Goal: Task Accomplishment & Management: Use online tool/utility

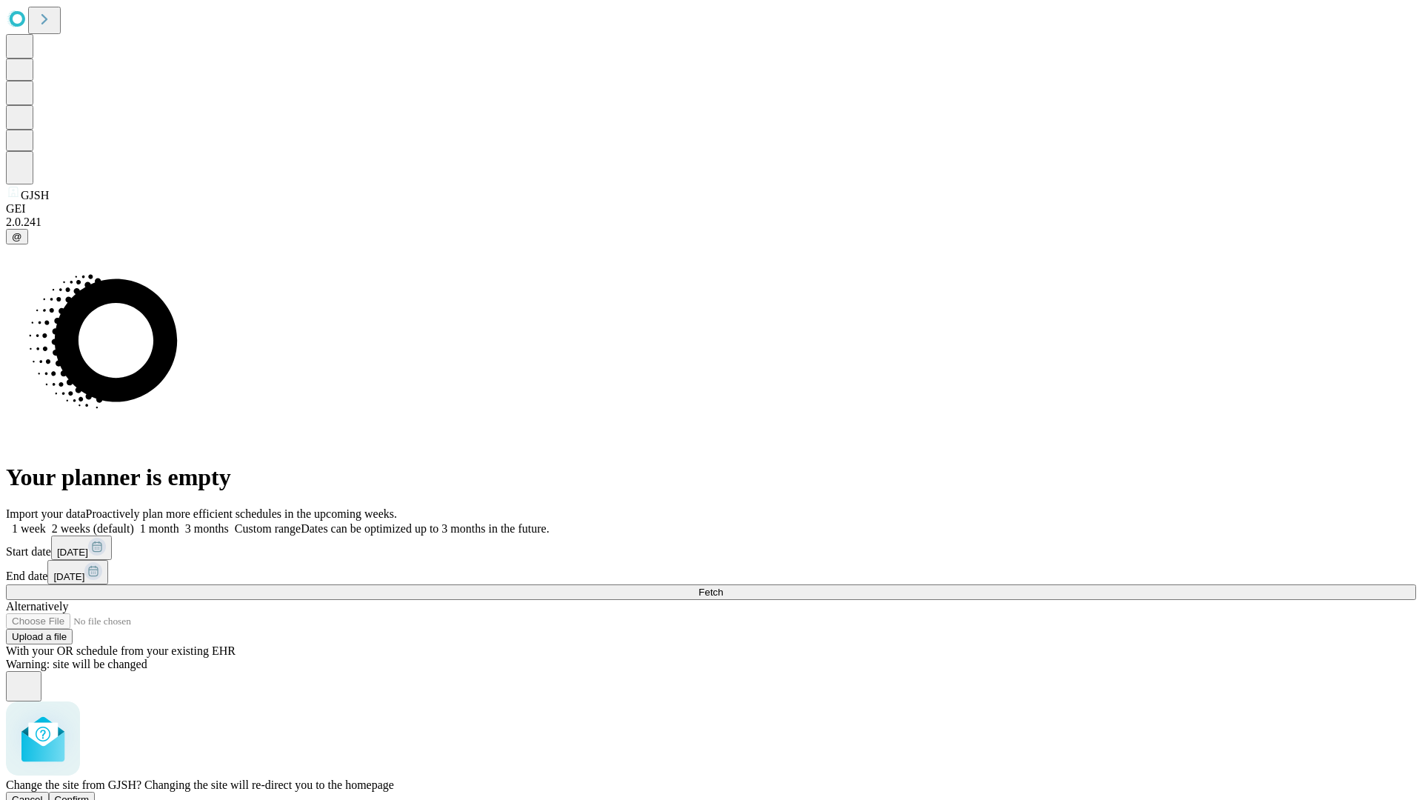
click at [90, 794] on span "Confirm" at bounding box center [72, 799] width 35 height 11
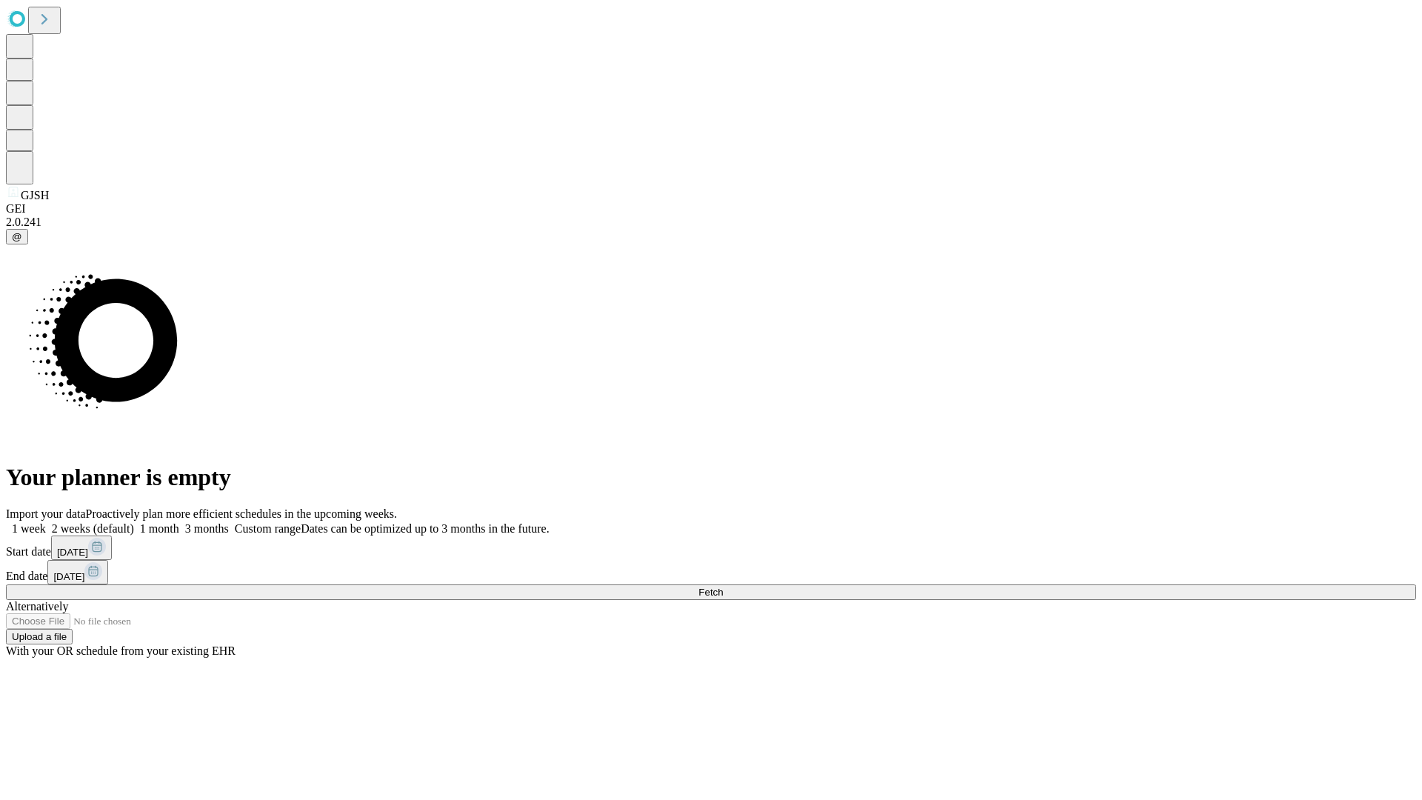
click at [134, 522] on label "2 weeks (default)" at bounding box center [90, 528] width 88 height 13
click at [723, 587] on span "Fetch" at bounding box center [710, 592] width 24 height 11
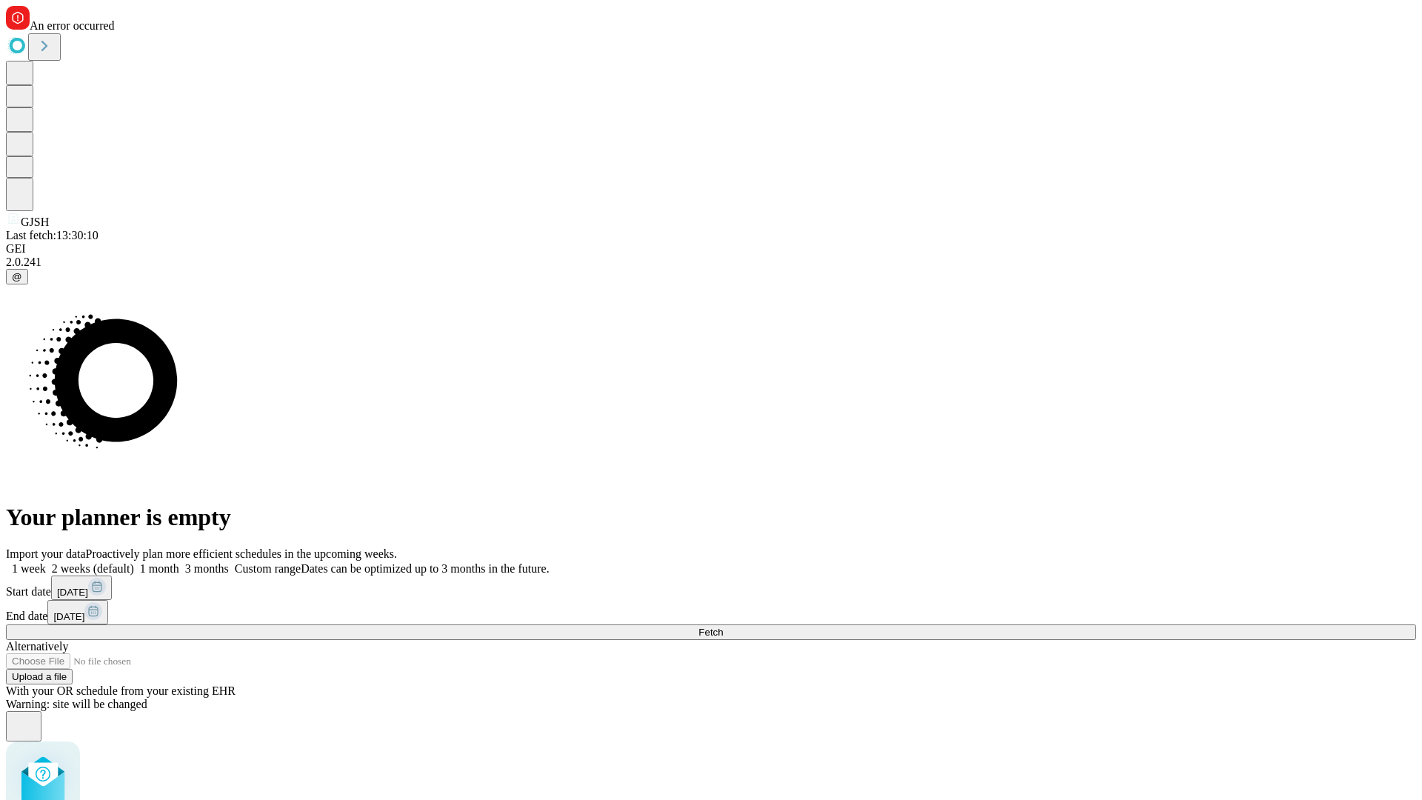
click at [134, 562] on label "2 weeks (default)" at bounding box center [90, 568] width 88 height 13
click at [723, 627] on span "Fetch" at bounding box center [710, 632] width 24 height 11
click at [134, 562] on label "2 weeks (default)" at bounding box center [90, 568] width 88 height 13
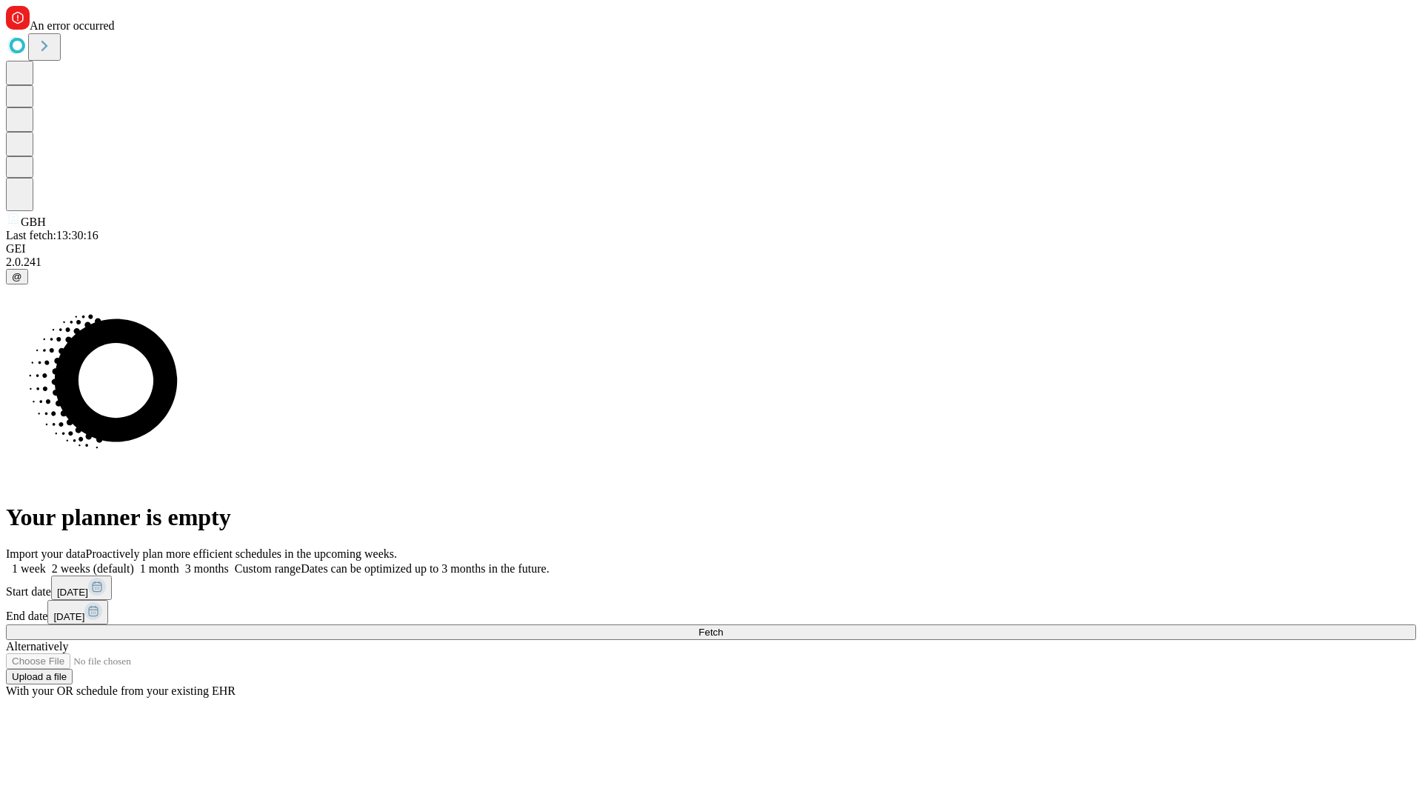
click at [723, 627] on span "Fetch" at bounding box center [710, 632] width 24 height 11
click at [134, 562] on label "2 weeks (default)" at bounding box center [90, 568] width 88 height 13
click at [723, 627] on span "Fetch" at bounding box center [710, 632] width 24 height 11
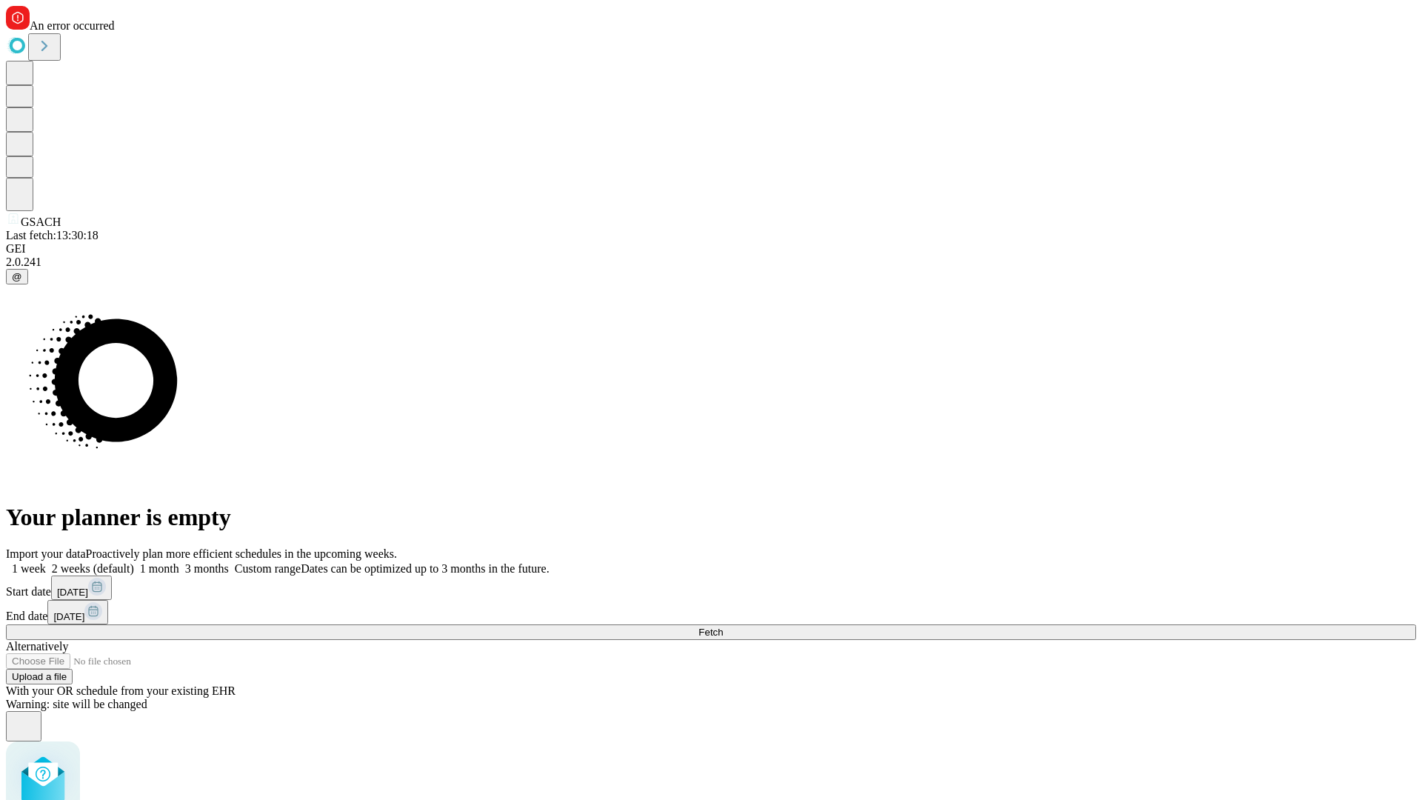
click at [134, 562] on label "2 weeks (default)" at bounding box center [90, 568] width 88 height 13
click at [723, 627] on span "Fetch" at bounding box center [710, 632] width 24 height 11
click at [134, 562] on label "2 weeks (default)" at bounding box center [90, 568] width 88 height 13
click at [723, 627] on span "Fetch" at bounding box center [710, 632] width 24 height 11
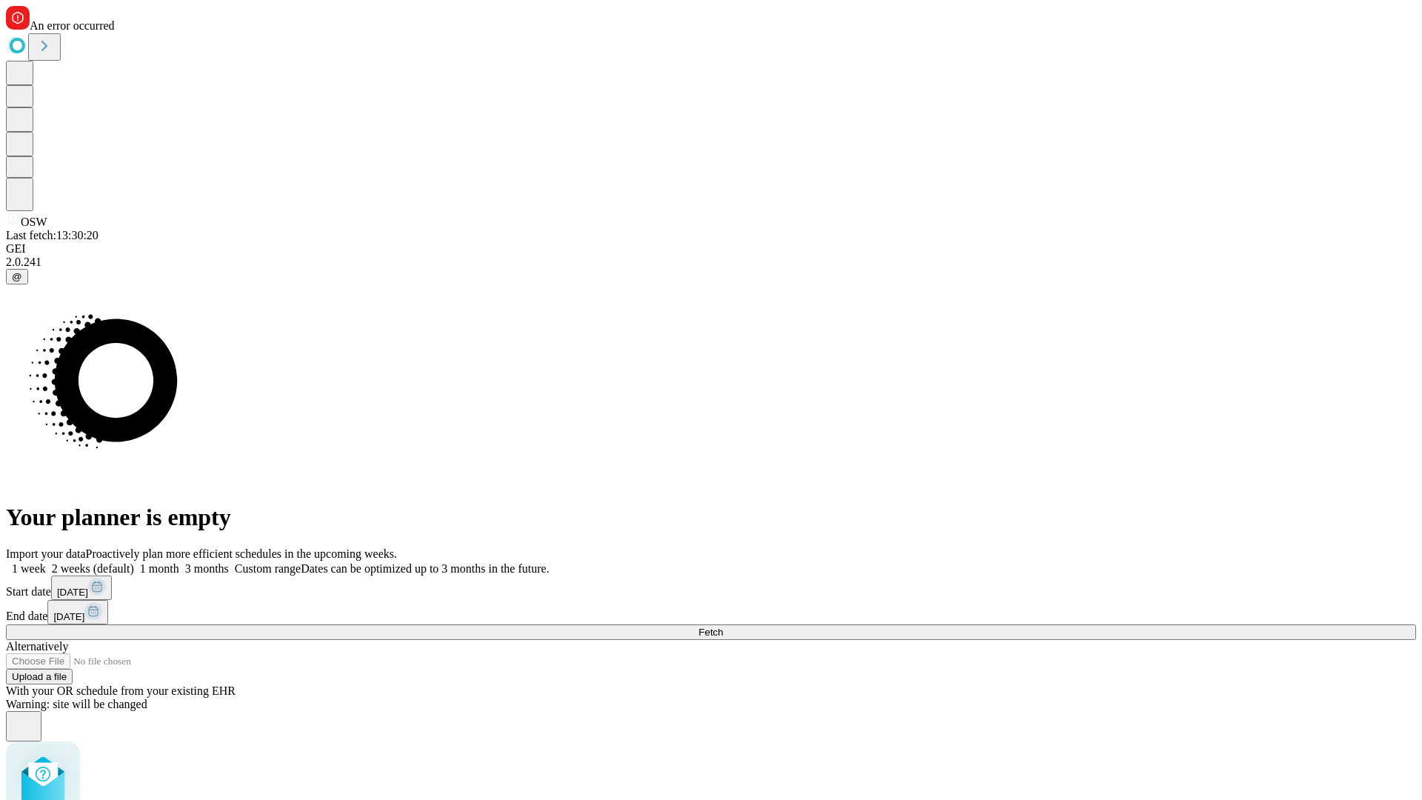
click at [134, 562] on label "2 weeks (default)" at bounding box center [90, 568] width 88 height 13
click at [723, 627] on span "Fetch" at bounding box center [710, 632] width 24 height 11
click at [134, 562] on label "2 weeks (default)" at bounding box center [90, 568] width 88 height 13
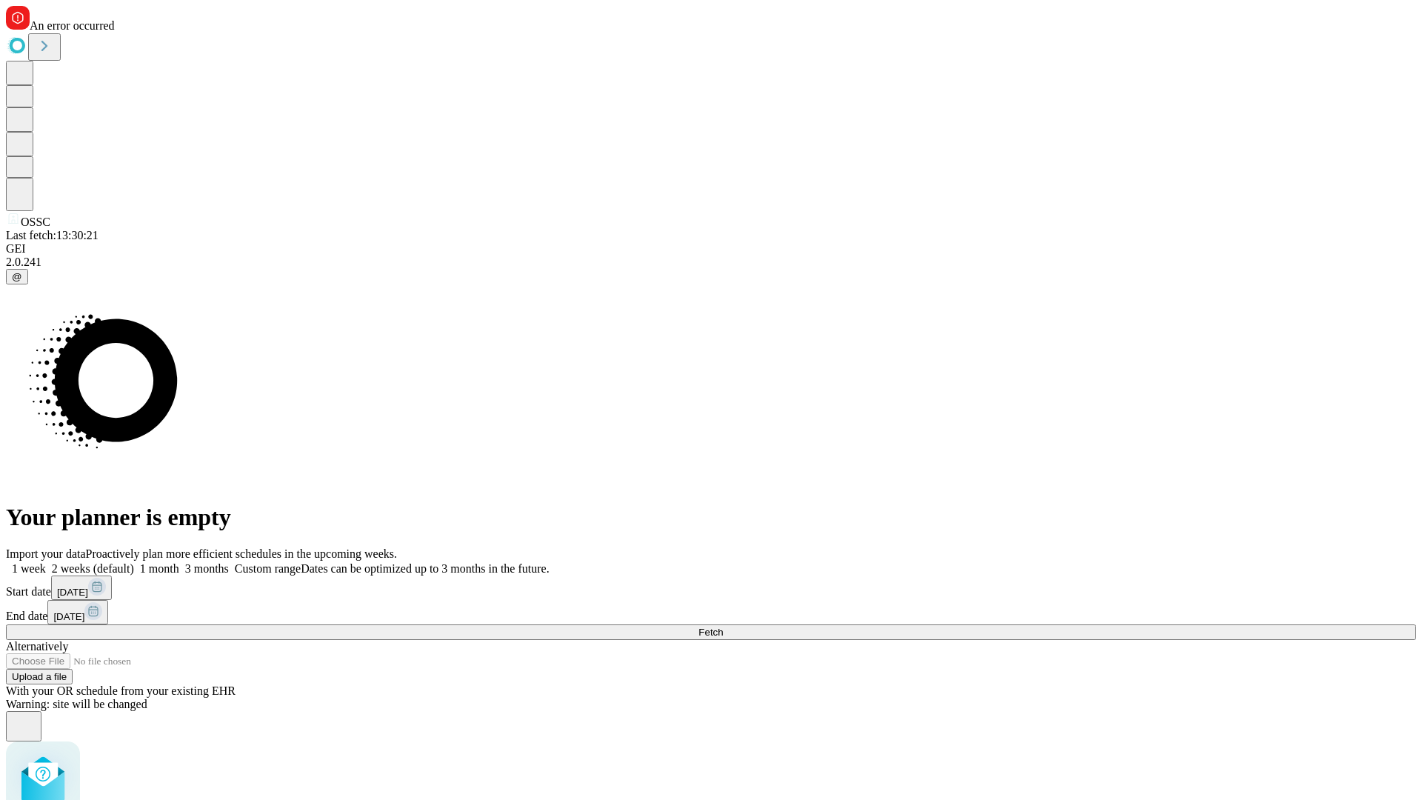
click at [723, 627] on span "Fetch" at bounding box center [710, 632] width 24 height 11
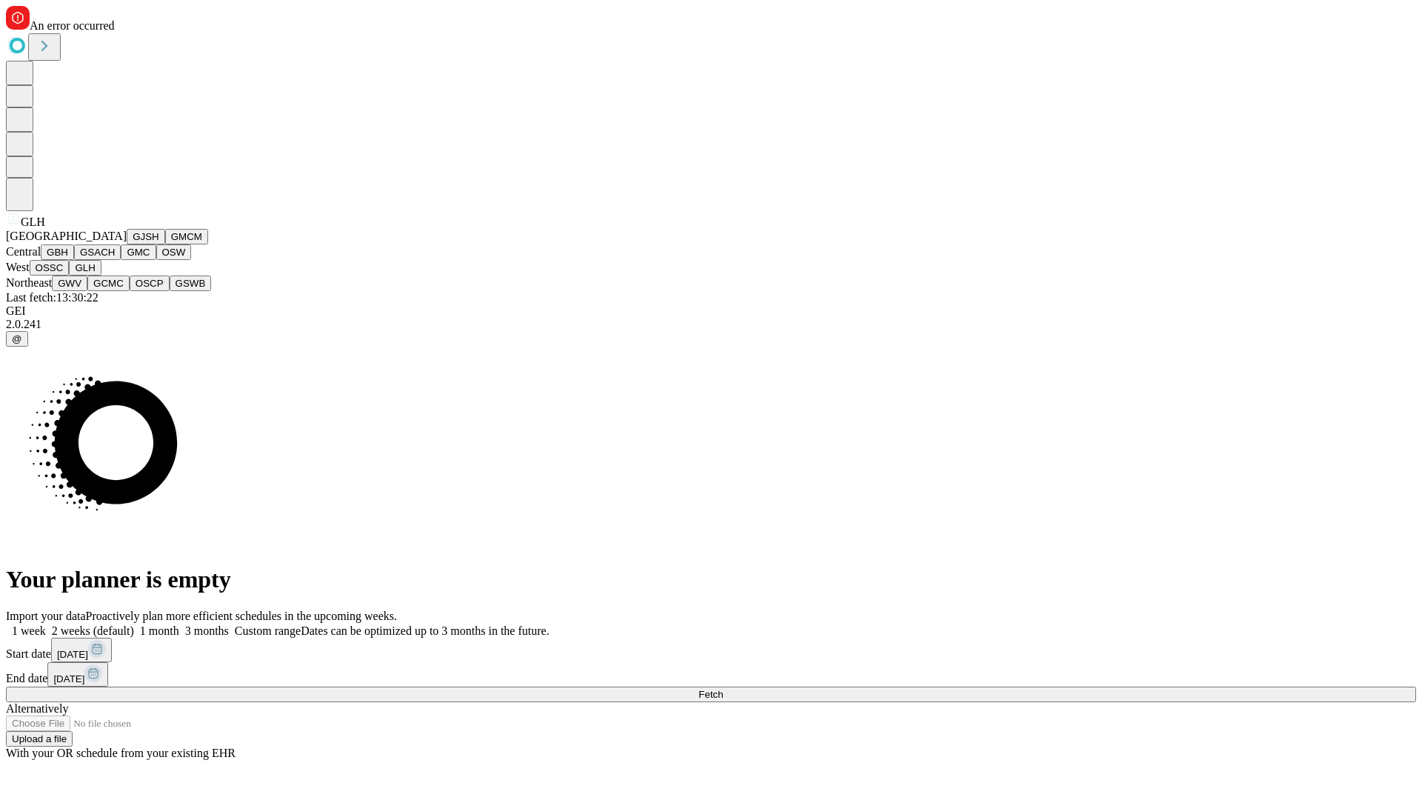
click at [87, 291] on button "GWV" at bounding box center [70, 283] width 36 height 16
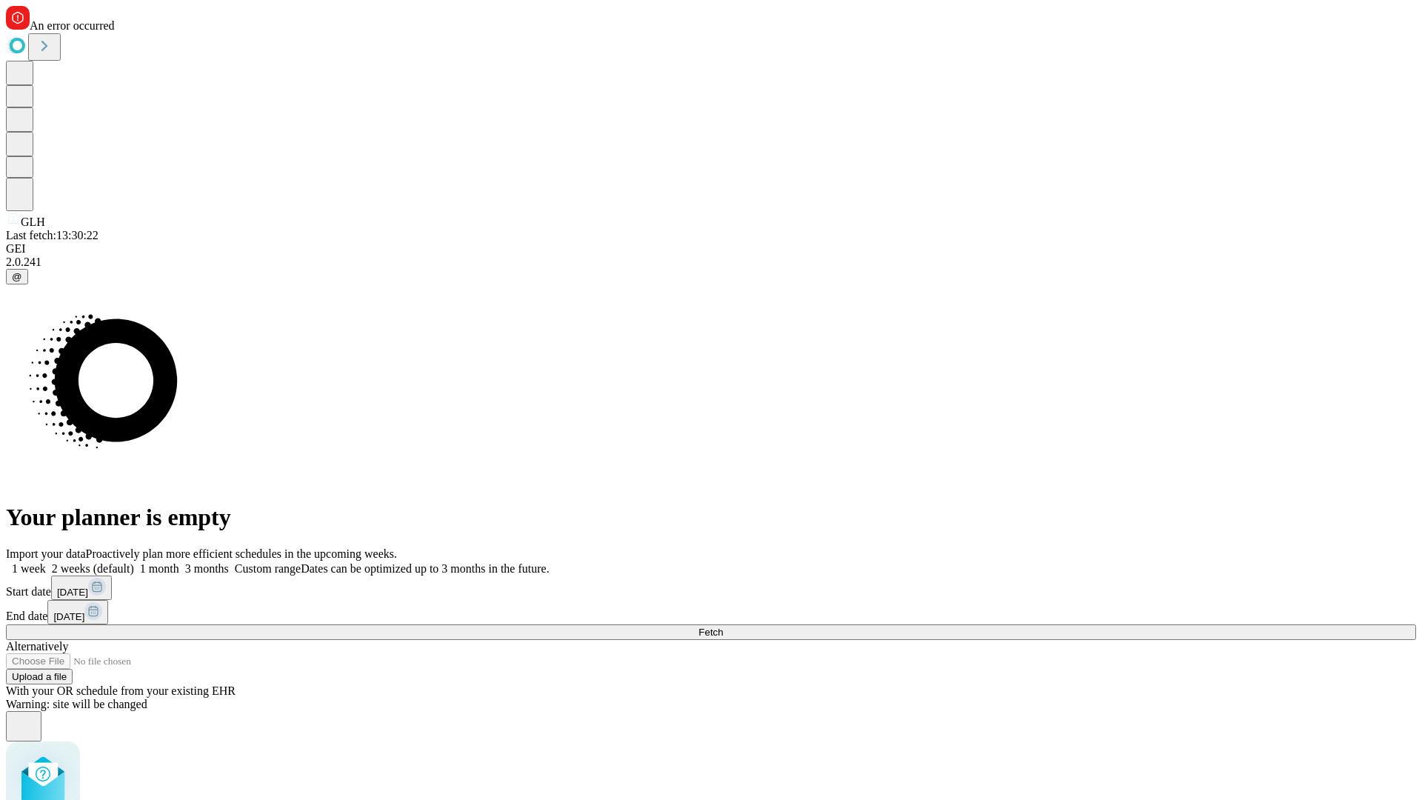
click at [134, 562] on label "2 weeks (default)" at bounding box center [90, 568] width 88 height 13
click at [723, 627] on span "Fetch" at bounding box center [710, 632] width 24 height 11
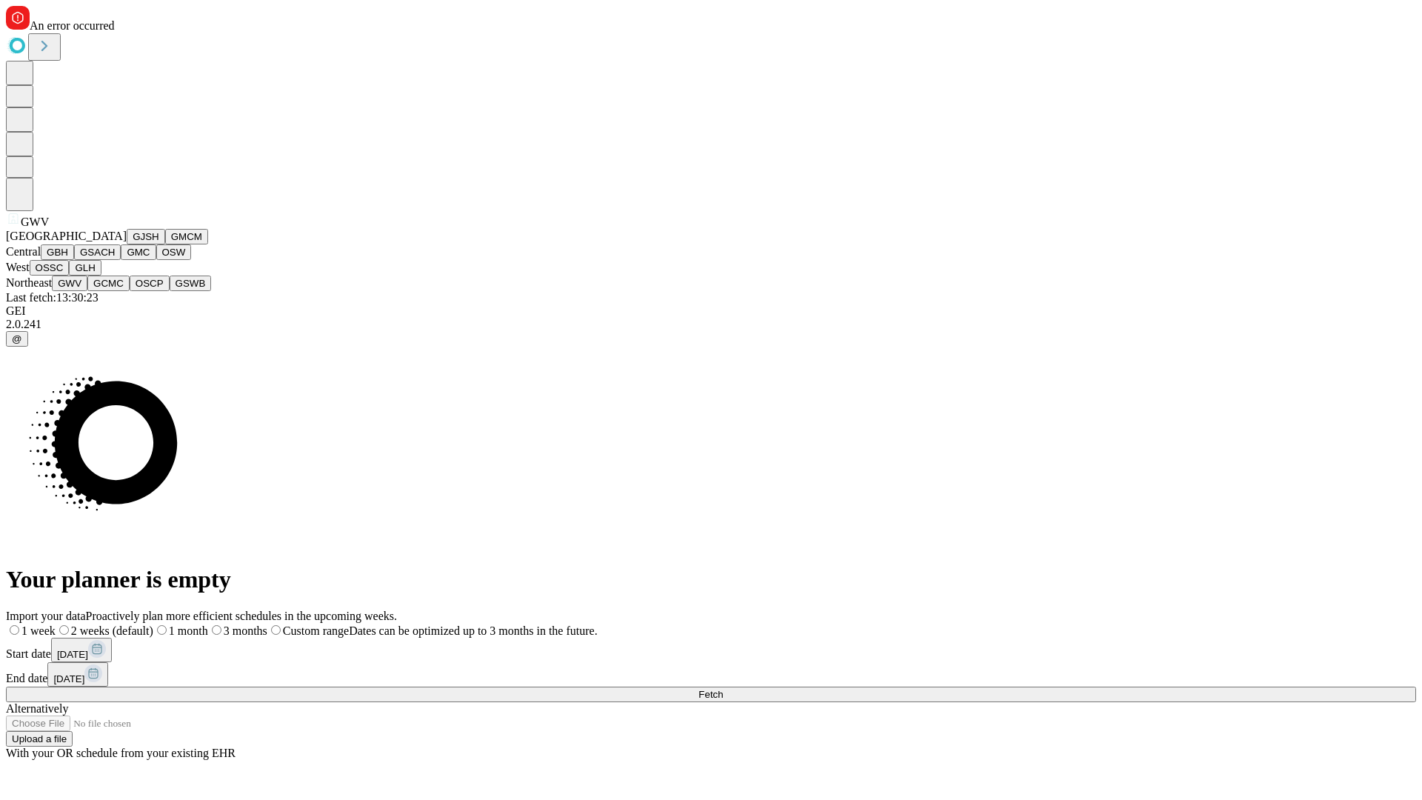
click at [115, 291] on button "GCMC" at bounding box center [108, 283] width 42 height 16
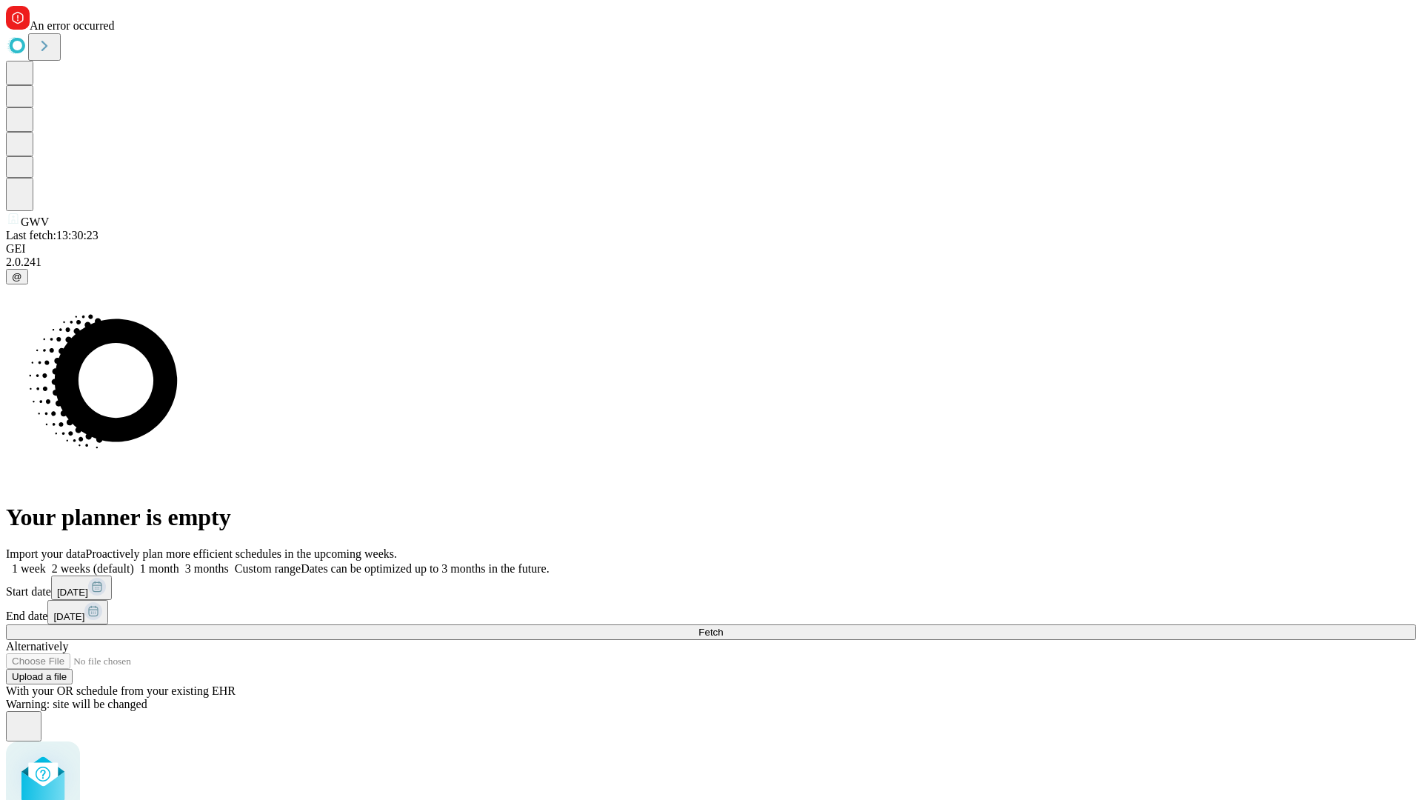
click at [134, 562] on label "2 weeks (default)" at bounding box center [90, 568] width 88 height 13
click at [723, 627] on span "Fetch" at bounding box center [710, 632] width 24 height 11
click at [134, 562] on label "2 weeks (default)" at bounding box center [90, 568] width 88 height 13
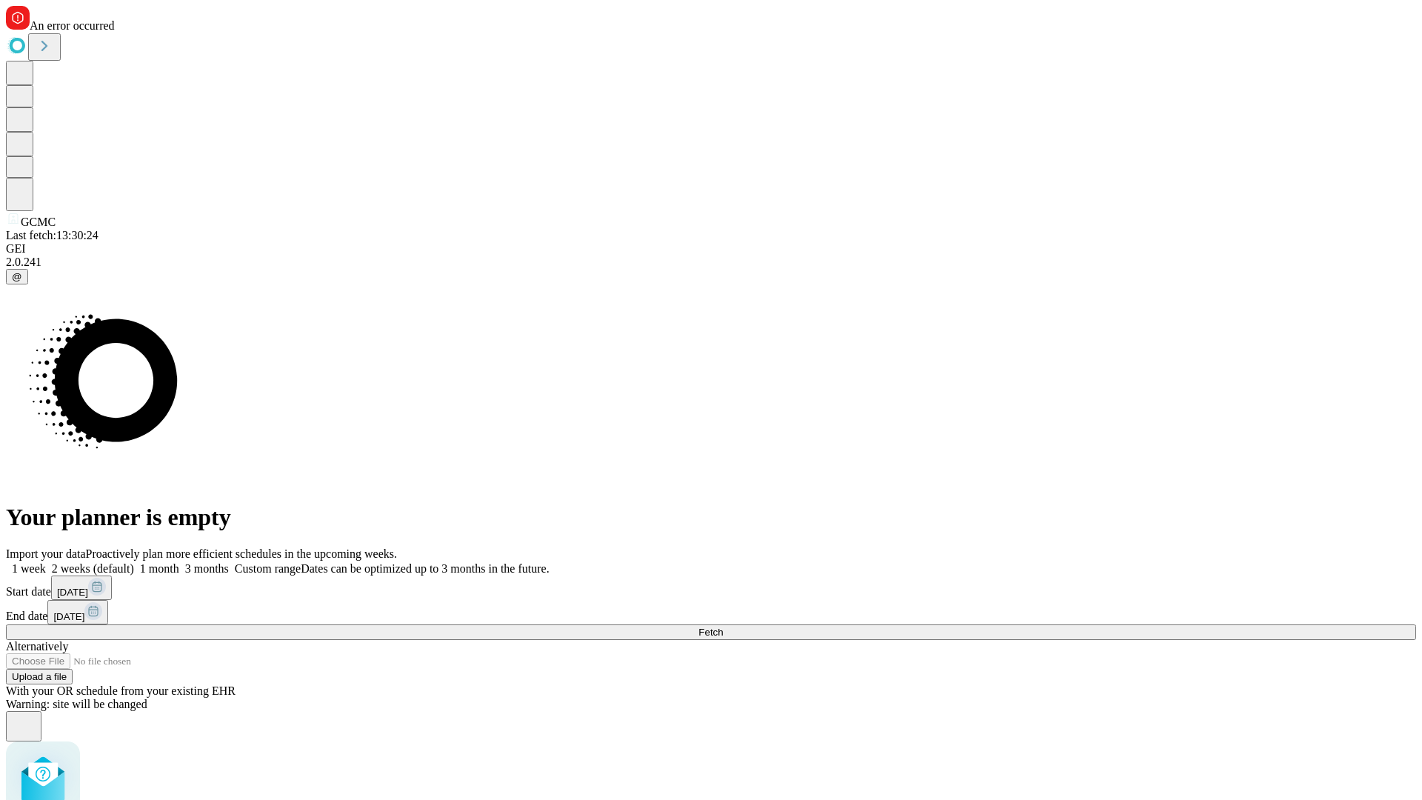
click at [723, 627] on span "Fetch" at bounding box center [710, 632] width 24 height 11
click at [134, 562] on label "2 weeks (default)" at bounding box center [90, 568] width 88 height 13
click at [723, 627] on span "Fetch" at bounding box center [710, 632] width 24 height 11
